Goal: Task Accomplishment & Management: Manage account settings

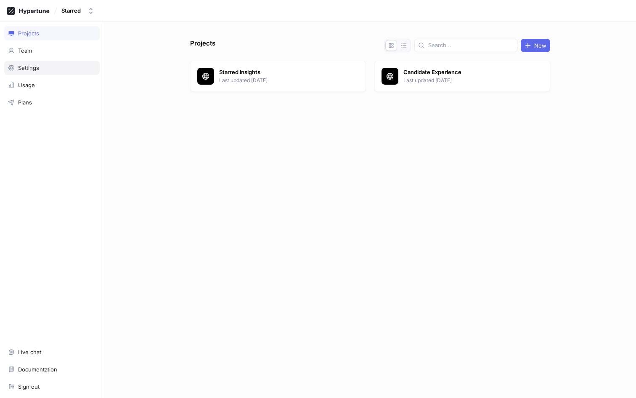
click at [34, 70] on div "Settings" at bounding box center [28, 67] width 21 height 7
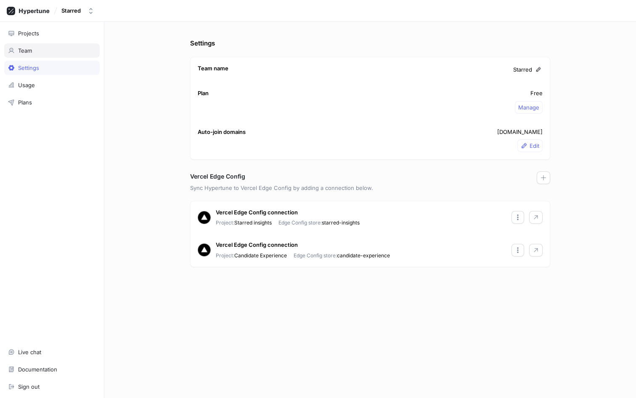
click at [41, 46] on div "Team" at bounding box center [52, 50] width 96 height 14
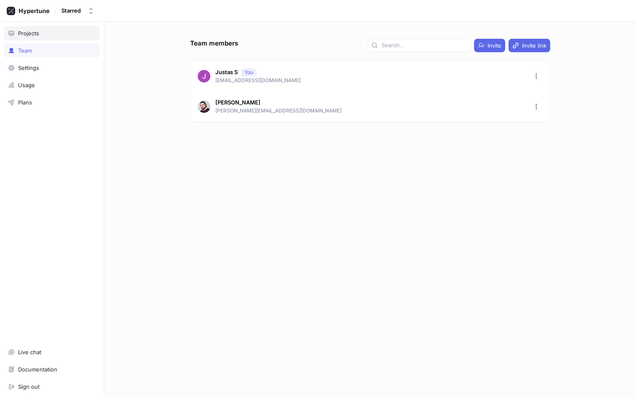
click at [41, 35] on div "Projects" at bounding box center [52, 33] width 88 height 7
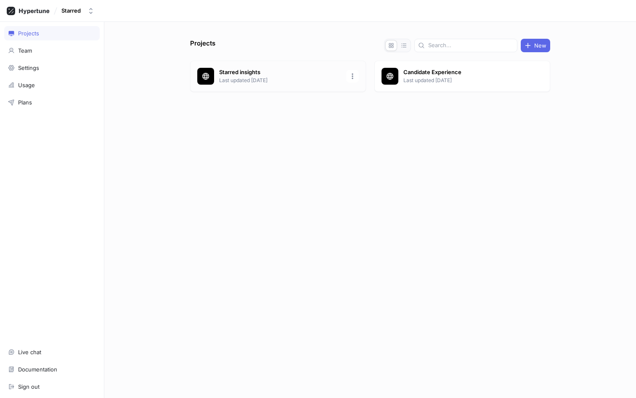
click at [253, 72] on p "Starred insights" at bounding box center [280, 72] width 122 height 8
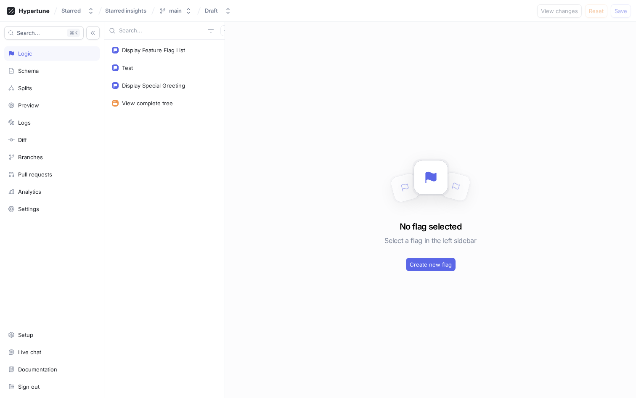
click at [28, 55] on div "Logic" at bounding box center [25, 53] width 14 height 7
click at [125, 8] on span "Starred insights" at bounding box center [125, 11] width 41 height 6
click at [73, 8] on div "Starred" at bounding box center [70, 10] width 19 height 7
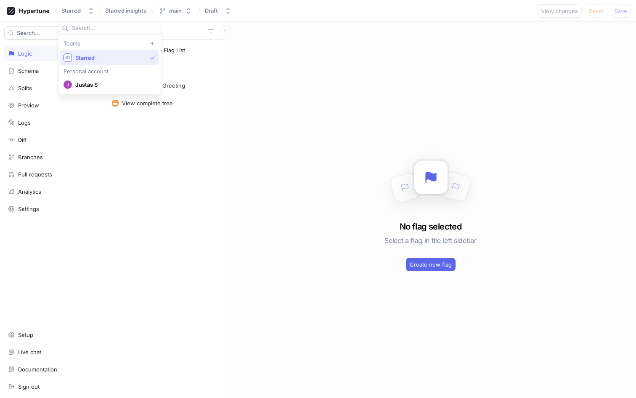
click at [84, 59] on span "Starred" at bounding box center [110, 57] width 71 height 7
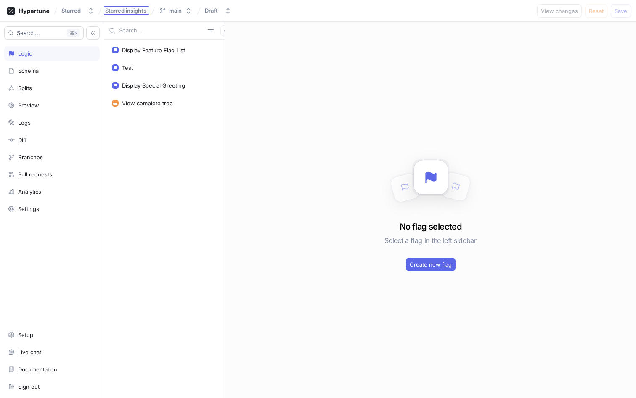
click at [117, 11] on span "Starred insights" at bounding box center [125, 11] width 41 height 6
click at [180, 12] on div "main" at bounding box center [175, 10] width 13 height 7
click at [83, 12] on div "Starred" at bounding box center [72, 10] width 23 height 7
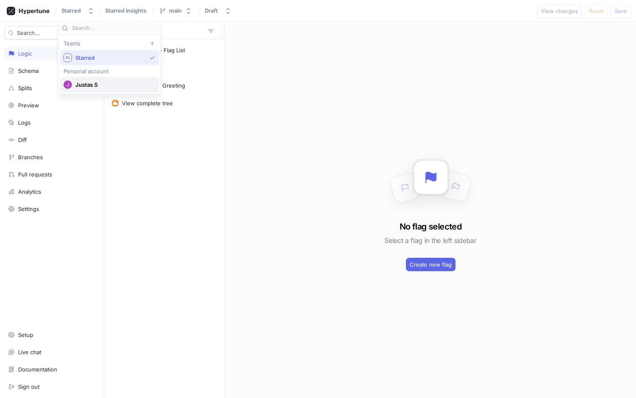
click at [85, 80] on div "Justas S" at bounding box center [109, 84] width 99 height 15
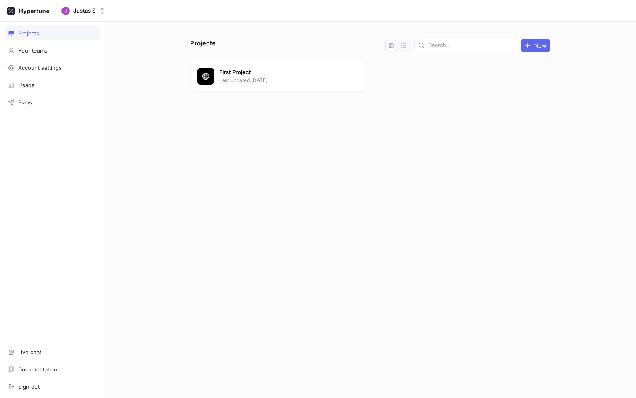
click at [289, 109] on div at bounding box center [370, 112] width 360 height 34
click at [23, 54] on div "Your teams" at bounding box center [52, 50] width 96 height 14
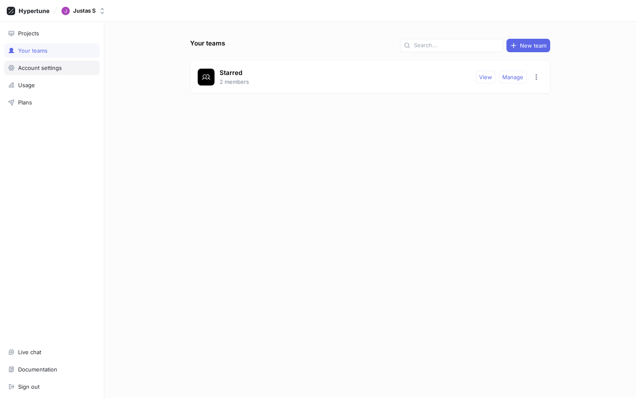
click at [45, 70] on div "Account settings" at bounding box center [40, 67] width 44 height 7
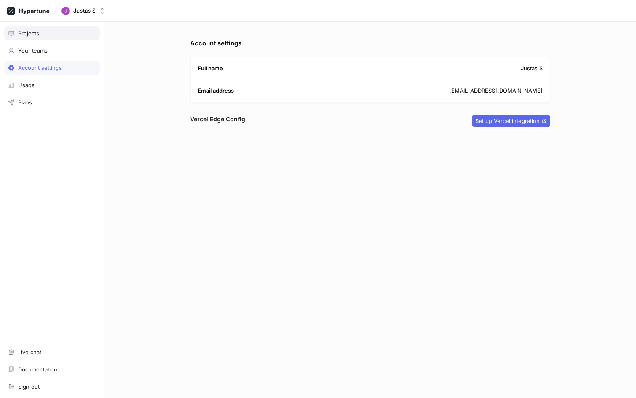
click at [29, 40] on div "Projects" at bounding box center [52, 33] width 96 height 14
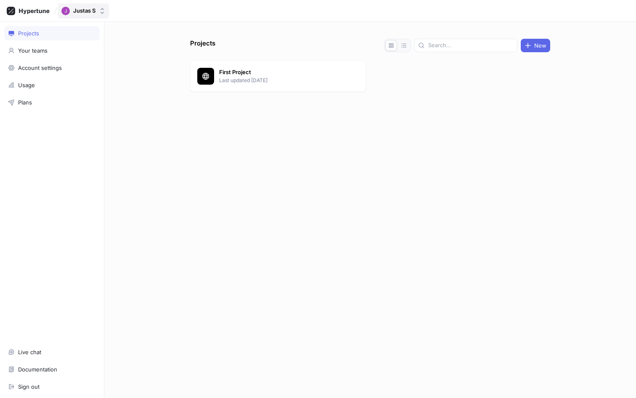
click at [81, 16] on button "Justas S" at bounding box center [83, 10] width 51 height 15
click at [91, 63] on div "Starred" at bounding box center [109, 58] width 99 height 15
click at [202, 145] on div "Projects New Starred insights Last updated [DATE] Candidate Experience Last upd…" at bounding box center [370, 218] width 367 height 359
click at [327, 157] on div "Projects New Starred insights Last updated [DATE] Candidate Experience Last upd…" at bounding box center [370, 218] width 367 height 359
click at [236, 72] on p "Starred insights" at bounding box center [280, 72] width 122 height 8
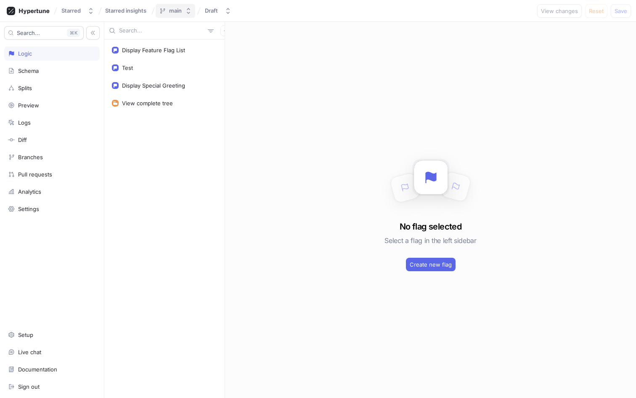
click at [173, 10] on div "main" at bounding box center [175, 10] width 13 height 7
click at [136, 10] on span "Starred insights" at bounding box center [125, 11] width 41 height 6
click at [136, 10] on input "Starred insights" at bounding box center [126, 11] width 43 height 7
click at [157, 17] on div "Starred Starred insights Starred insights main Draft View changes Reset Save" at bounding box center [318, 11] width 636 height 22
click at [144, 10] on span "Starred insights" at bounding box center [125, 11] width 41 height 6
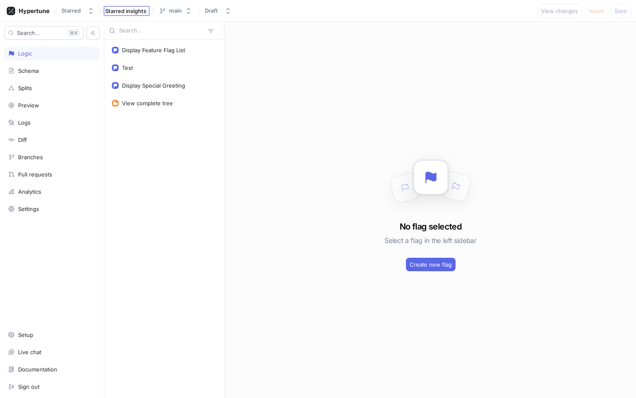
click at [482, 54] on div "No flag selected Select a flag in the left sidebar Create new flag" at bounding box center [430, 210] width 411 height 376
click at [43, 213] on div "Settings" at bounding box center [52, 209] width 96 height 14
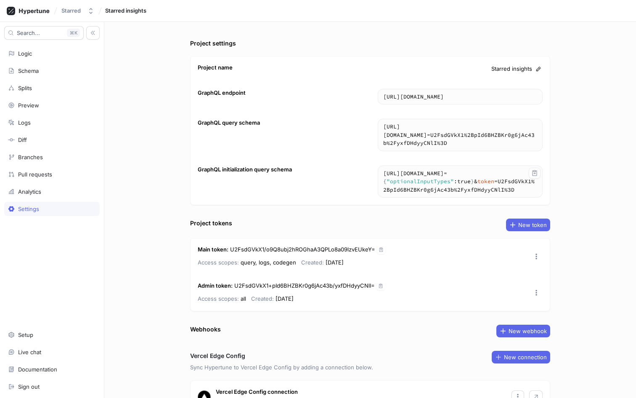
scroll to position [49, 0]
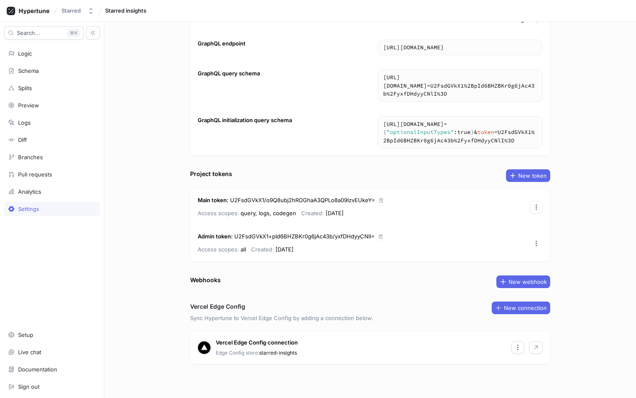
click at [537, 204] on icon "button" at bounding box center [536, 207] width 7 height 7
click at [519, 181] on button "New token" at bounding box center [528, 175] width 44 height 13
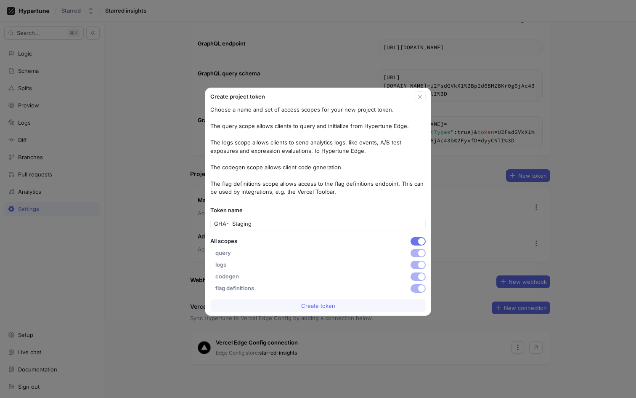
type input "GHA- Staging"
click at [418, 243] on button "button" at bounding box center [418, 241] width 15 height 8
click at [417, 262] on button "button" at bounding box center [418, 265] width 15 height 8
click at [318, 305] on span "Create token" at bounding box center [318, 305] width 34 height 5
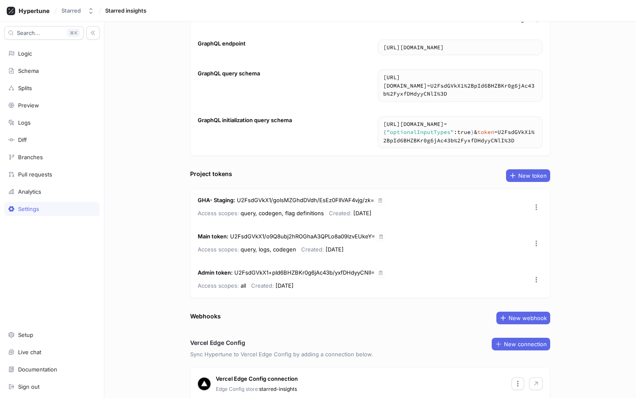
click at [389, 202] on div "GHA- Staging : U2FsdGVkX1/golsMZGhdDVdh/EsEz0FIIVAF4vjg/zk= Access scopes: quer…" at bounding box center [370, 207] width 359 height 36
click at [386, 202] on div "GHA- Staging : U2FsdGVkX1/golsMZGhdDVdh/EsEz0FIIVAF4vjg/zk= Access scopes: quer…" at bounding box center [370, 207] width 359 height 36
click at [378, 202] on icon "button" at bounding box center [380, 200] width 5 height 5
click at [527, 176] on span "New token" at bounding box center [533, 175] width 29 height 5
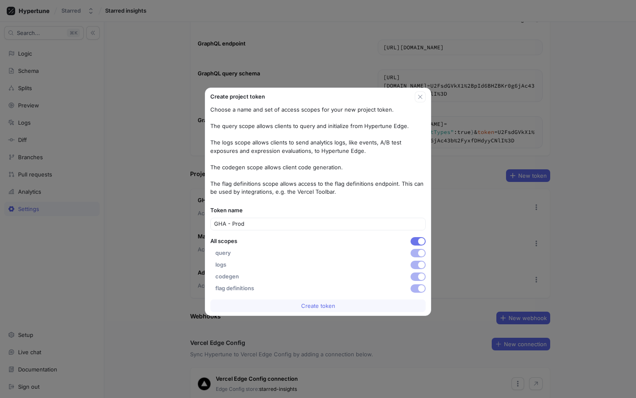
type input "GHA - Prod"
click at [412, 242] on button "button" at bounding box center [418, 241] width 15 height 8
click at [420, 266] on span "button" at bounding box center [421, 264] width 7 height 7
click at [363, 312] on div "Create token" at bounding box center [318, 305] width 226 height 19
click at [363, 310] on button "Create token" at bounding box center [318, 305] width 216 height 13
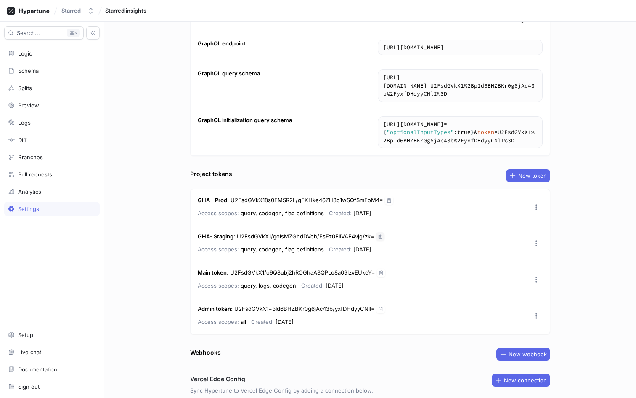
click at [384, 198] on div "GHA - Prod : U2FsdGVkX18s0EMSR2L/gFKHke46ZH8d1wSOfSmEoM4=" at bounding box center [296, 200] width 196 height 8
click at [390, 199] on icon "button" at bounding box center [389, 200] width 3 height 4
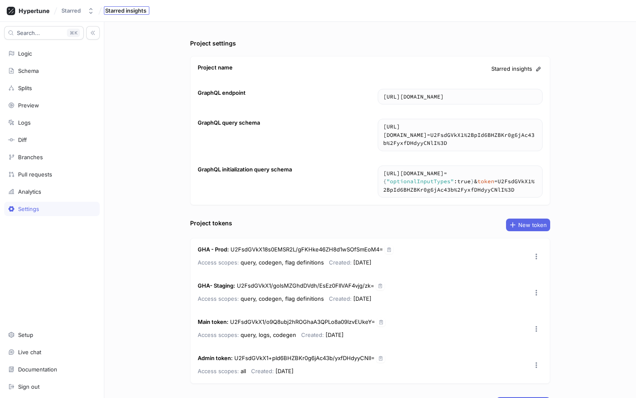
click at [121, 12] on span "Starred insights" at bounding box center [125, 11] width 41 height 6
click at [74, 8] on div "Starred" at bounding box center [70, 10] width 19 height 7
click at [90, 56] on span "Starred" at bounding box center [110, 57] width 71 height 7
click at [75, 13] on div "Starred" at bounding box center [70, 10] width 19 height 7
click at [44, 11] on icon at bounding box center [28, 11] width 43 height 8
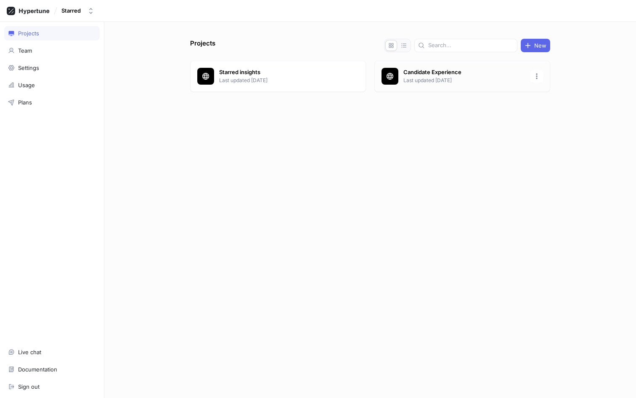
click at [421, 79] on p "Last updated [DATE]" at bounding box center [465, 81] width 122 height 8
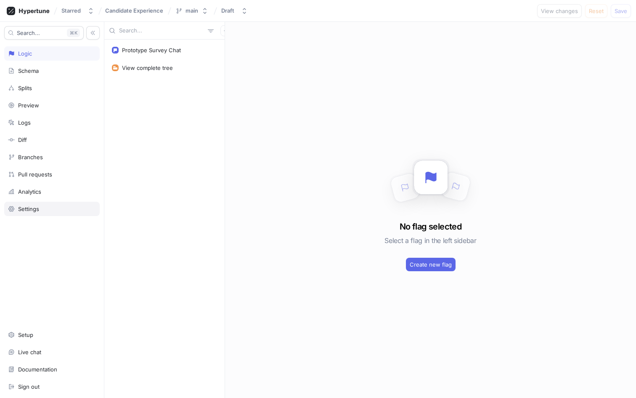
click at [18, 210] on div "Settings" at bounding box center [28, 208] width 21 height 7
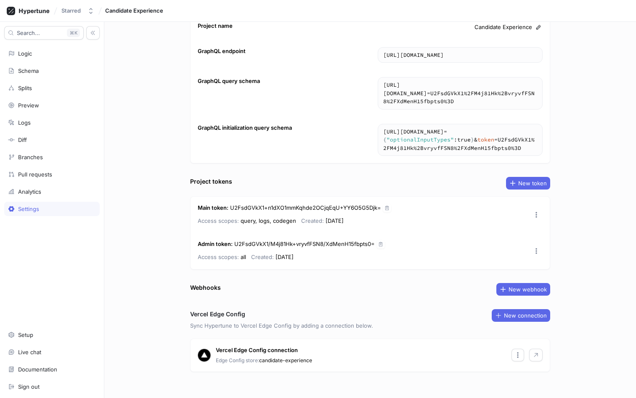
scroll to position [49, 0]
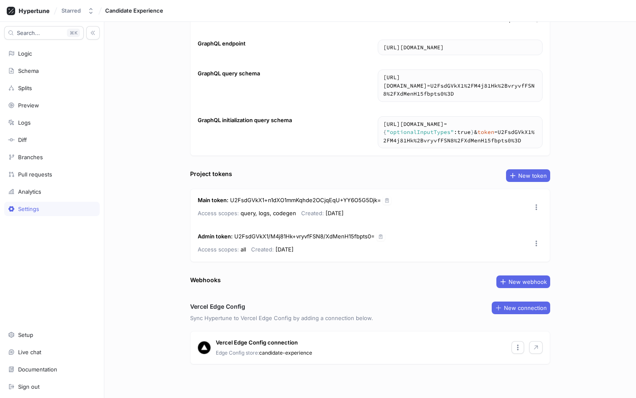
click at [536, 167] on div "Project settings Project name Candidate Experience GraphQL endpoint https://edg…" at bounding box center [370, 168] width 367 height 359
click at [526, 171] on button "New token" at bounding box center [528, 175] width 44 height 13
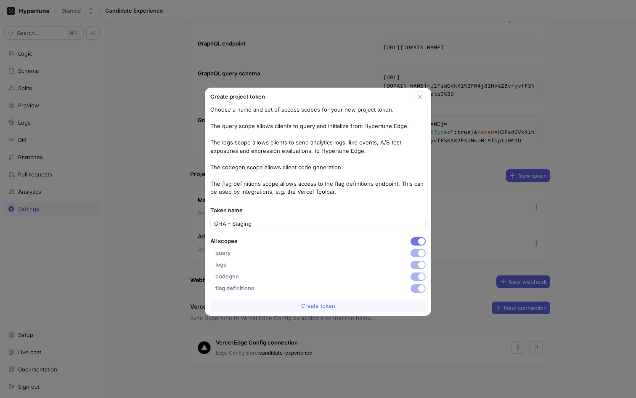
type input "GHA - Staging"
click at [422, 239] on span "button" at bounding box center [421, 241] width 7 height 7
click at [417, 269] on div "Choose a name and set of access scopes for your new project token. The query sc…" at bounding box center [318, 199] width 216 height 187
click at [418, 266] on button "button" at bounding box center [418, 265] width 15 height 8
click at [331, 308] on span "Create token" at bounding box center [318, 305] width 34 height 5
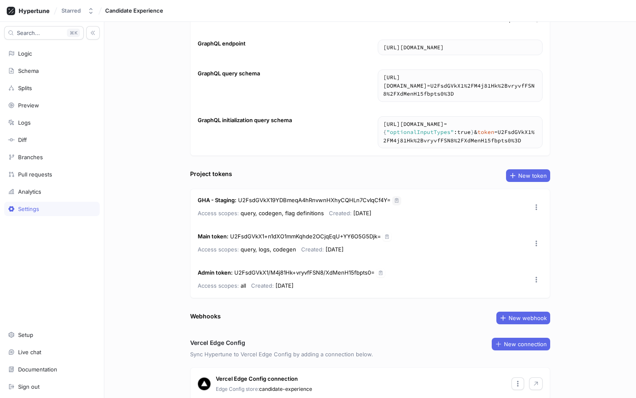
click at [397, 201] on icon "button" at bounding box center [396, 200] width 5 height 5
click at [531, 177] on span "New token" at bounding box center [533, 175] width 29 height 5
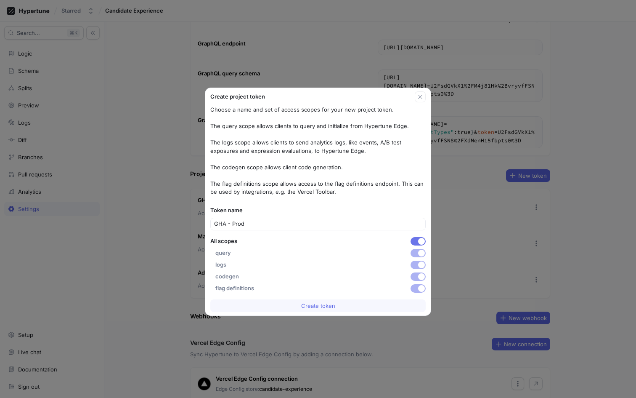
type input "GHA - Prod"
click at [418, 245] on button "button" at bounding box center [418, 241] width 15 height 8
click at [418, 265] on button "button" at bounding box center [418, 265] width 15 height 8
click at [346, 308] on button "Create token" at bounding box center [318, 305] width 216 height 13
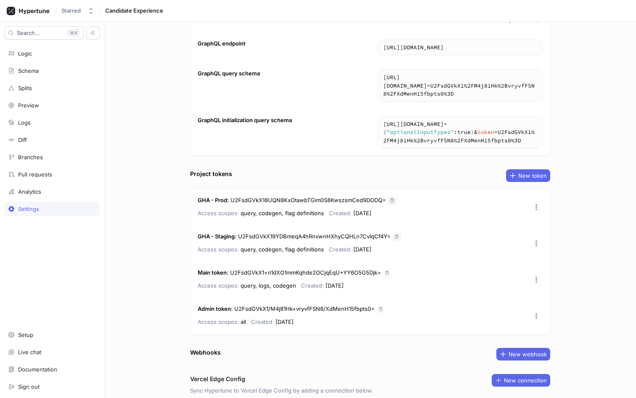
click at [393, 200] on icon "button" at bounding box center [392, 200] width 5 height 5
